Goal: Navigation & Orientation: Find specific page/section

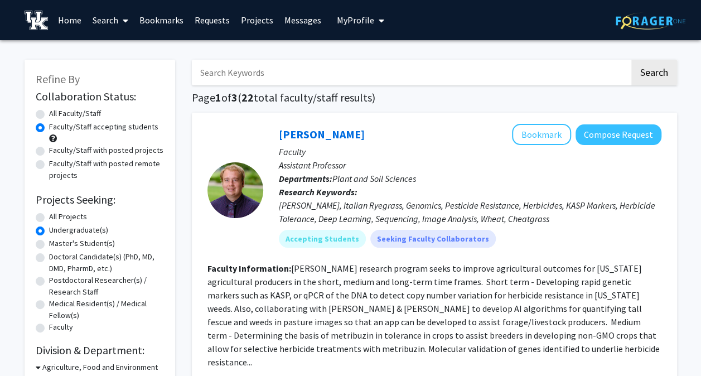
click at [75, 17] on link "Home" at bounding box center [69, 20] width 35 height 39
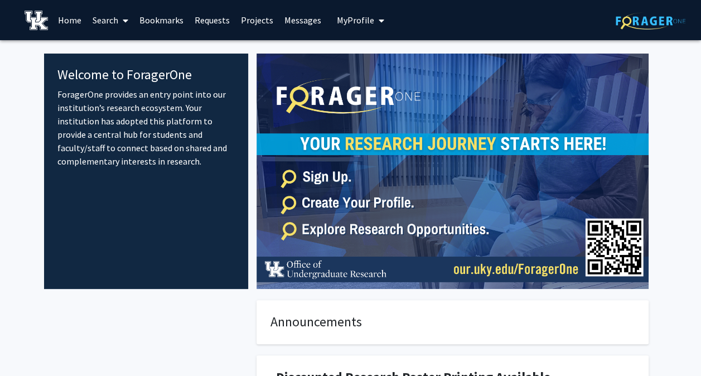
click at [351, 22] on span "My Profile" at bounding box center [355, 19] width 37 height 11
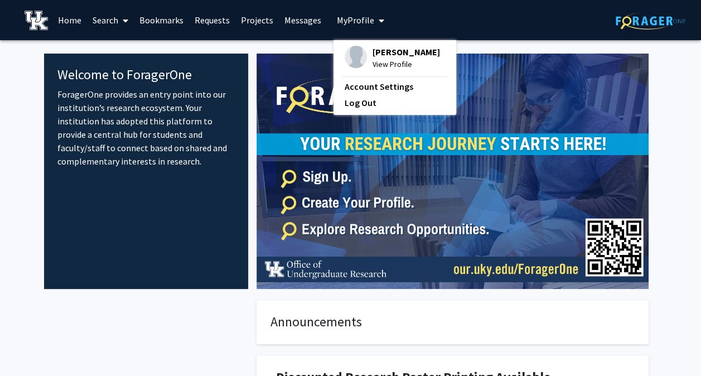
click at [106, 23] on link "Search" at bounding box center [110, 20] width 47 height 39
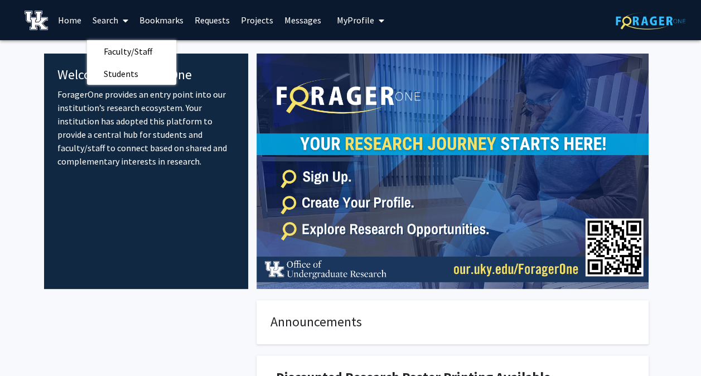
click at [256, 20] on link "Projects" at bounding box center [256, 20] width 43 height 39
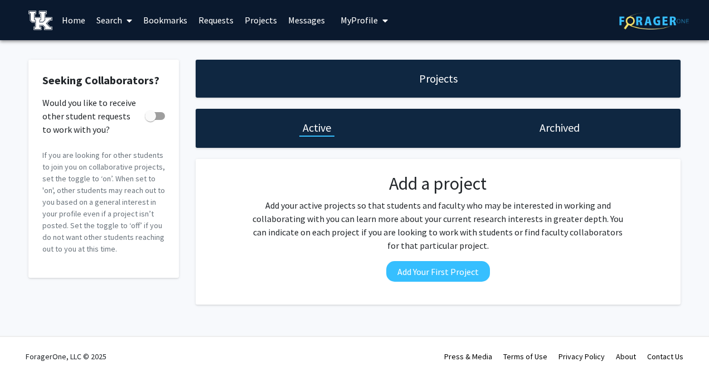
click at [127, 18] on icon at bounding box center [130, 20] width 6 height 9
click at [122, 56] on span "Faculty/Staff" at bounding box center [132, 51] width 82 height 22
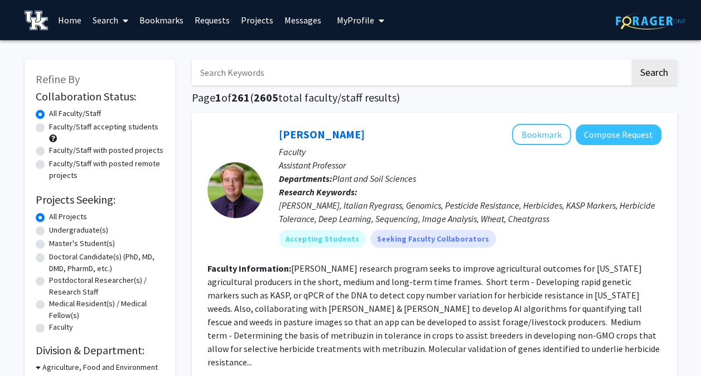
click at [250, 70] on input "Search Keywords" at bounding box center [411, 73] width 438 height 26
type input "[PERSON_NAME]"
click at [651, 76] on button "Search" at bounding box center [654, 73] width 46 height 26
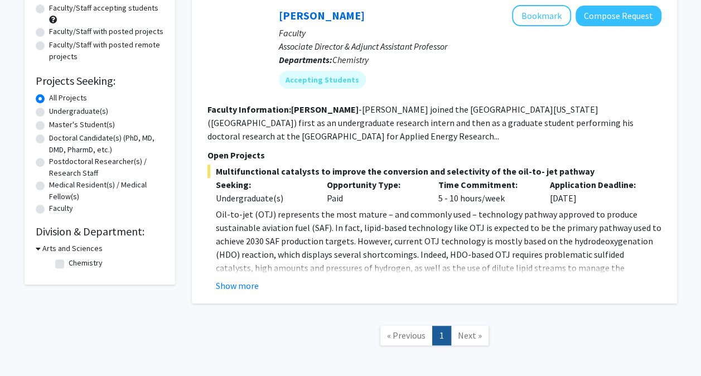
scroll to position [119, 0]
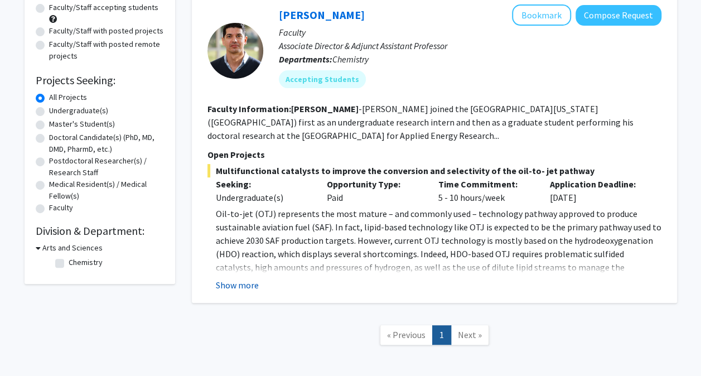
click at [247, 278] on button "Show more" at bounding box center [237, 284] width 43 height 13
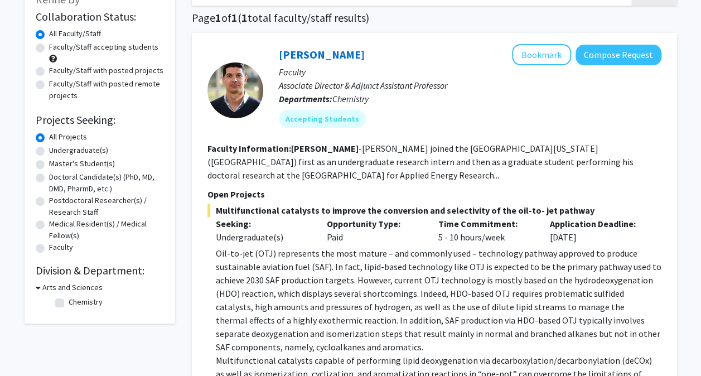
scroll to position [86, 0]
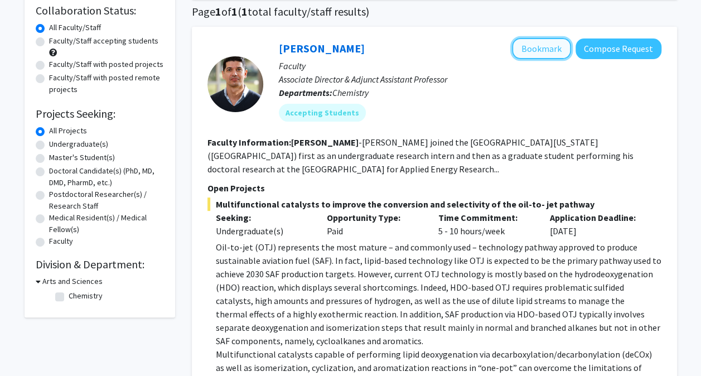
click at [523, 48] on button "Bookmark" at bounding box center [541, 48] width 59 height 21
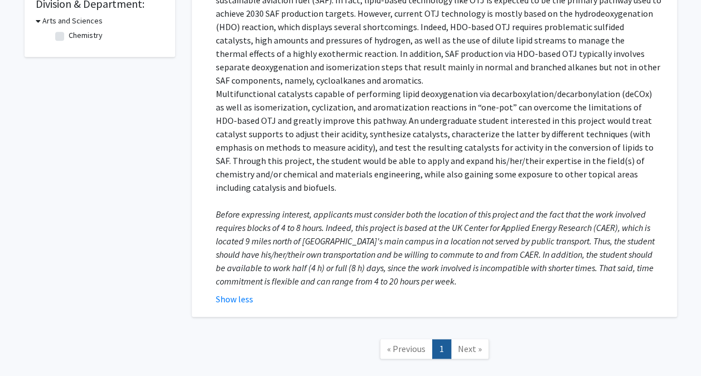
scroll to position [350, 0]
